Goal: Task Accomplishment & Management: Use online tool/utility

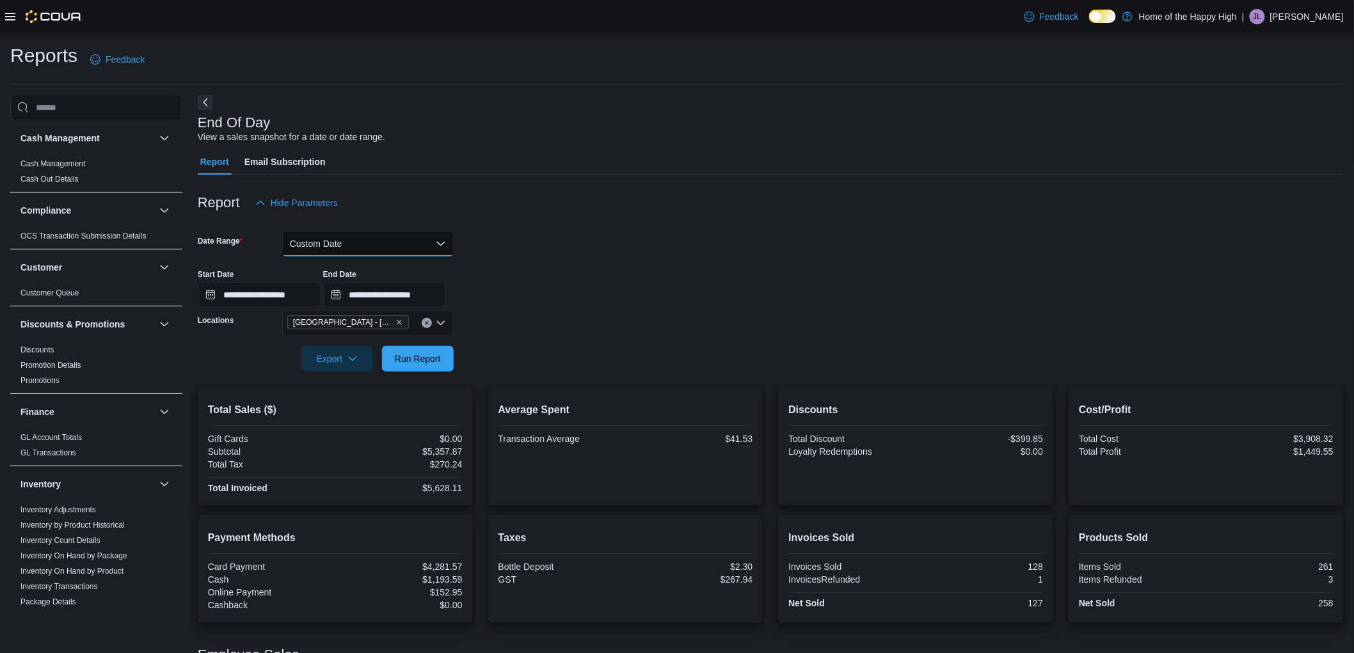
click at [303, 246] on button "Custom Date" at bounding box center [368, 244] width 172 height 26
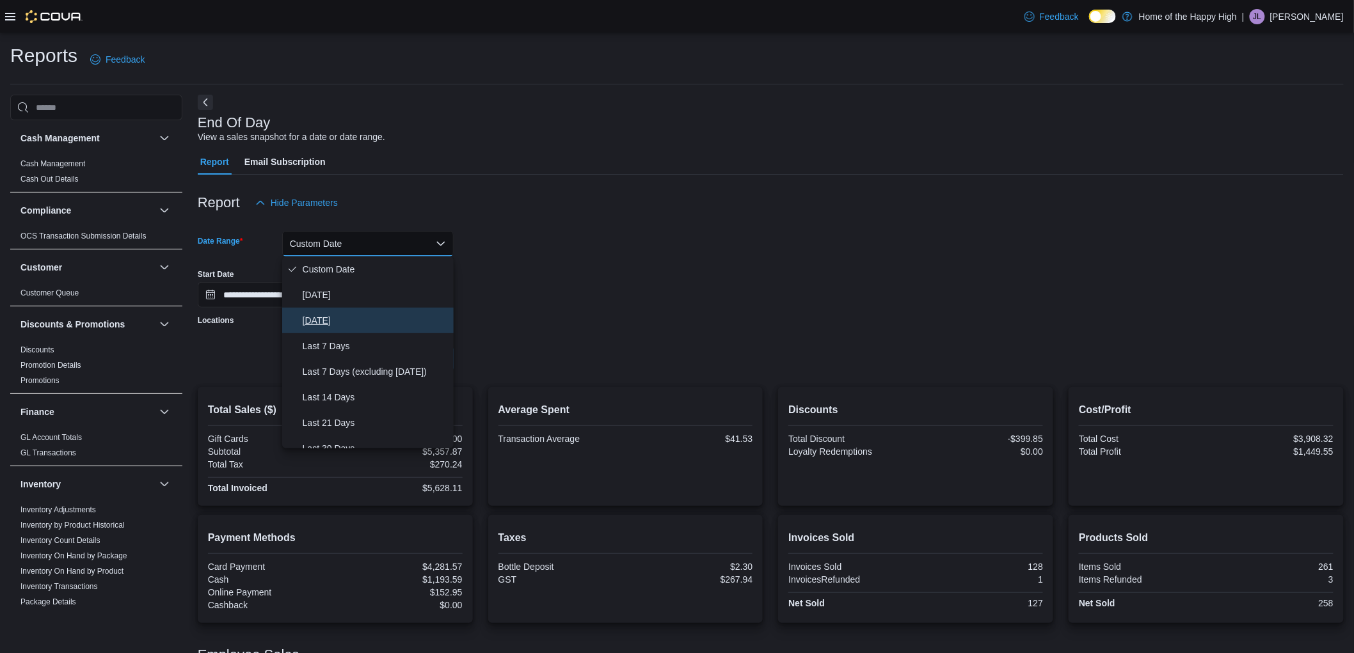
click at [341, 314] on span "[DATE]" at bounding box center [376, 320] width 146 height 15
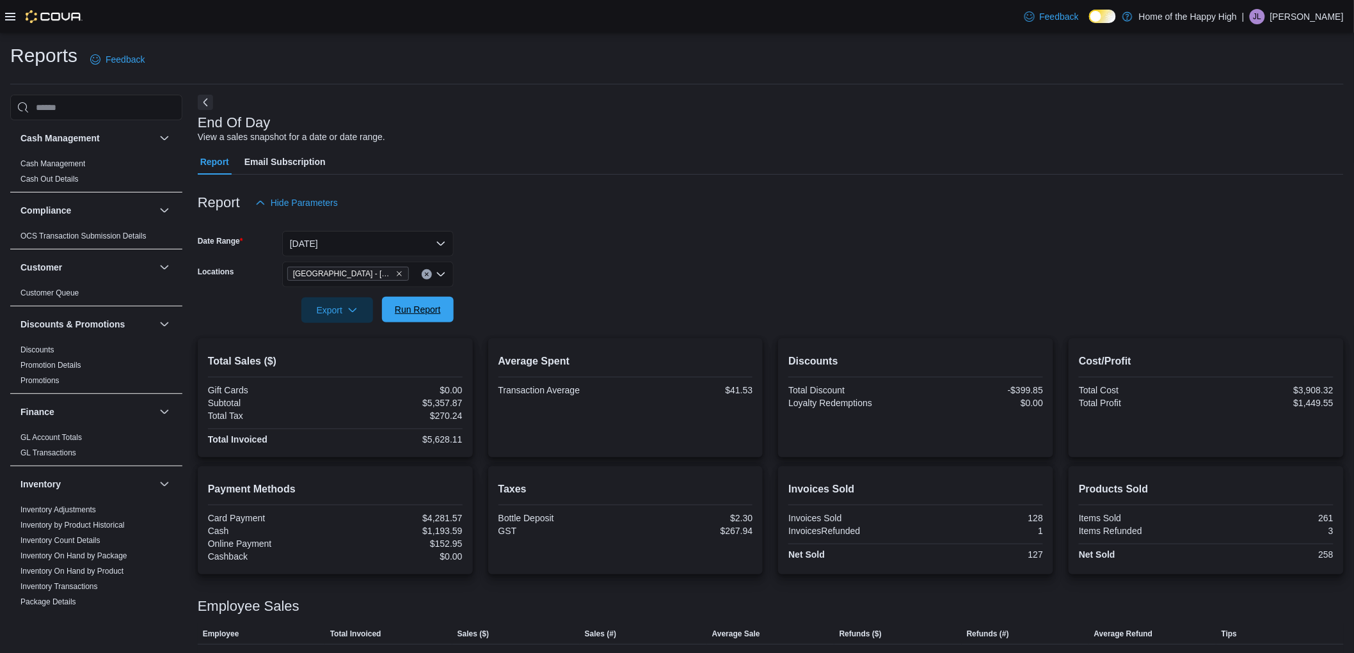
click at [430, 301] on span "Run Report" at bounding box center [418, 310] width 56 height 26
